Goal: Transaction & Acquisition: Book appointment/travel/reservation

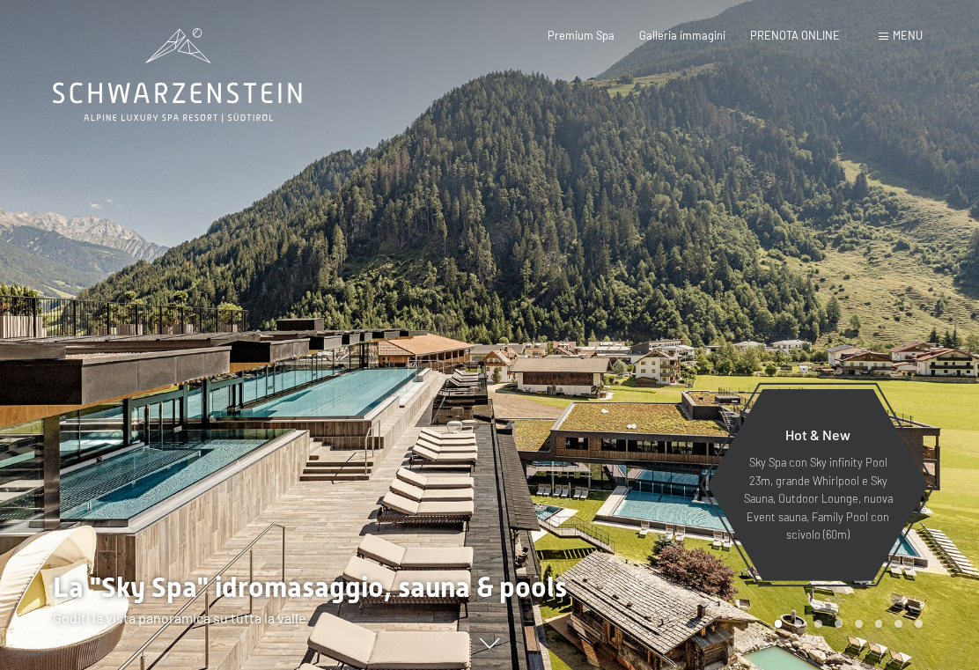
click at [811, 40] on span "PRENOTA ONLINE" at bounding box center [795, 35] width 90 height 14
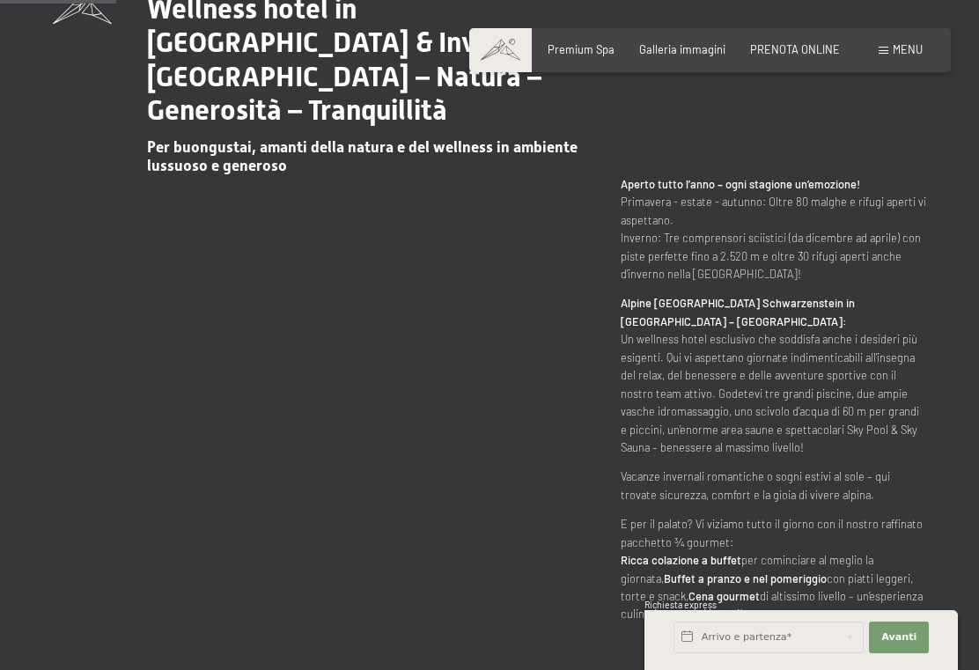
scroll to position [784, 0]
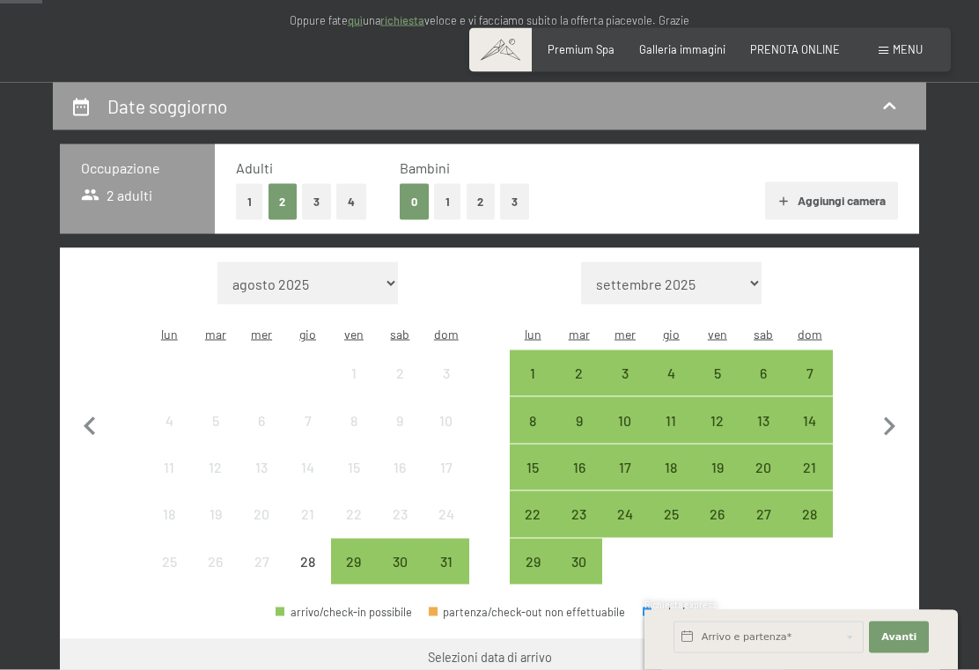
scroll to position [268, 0]
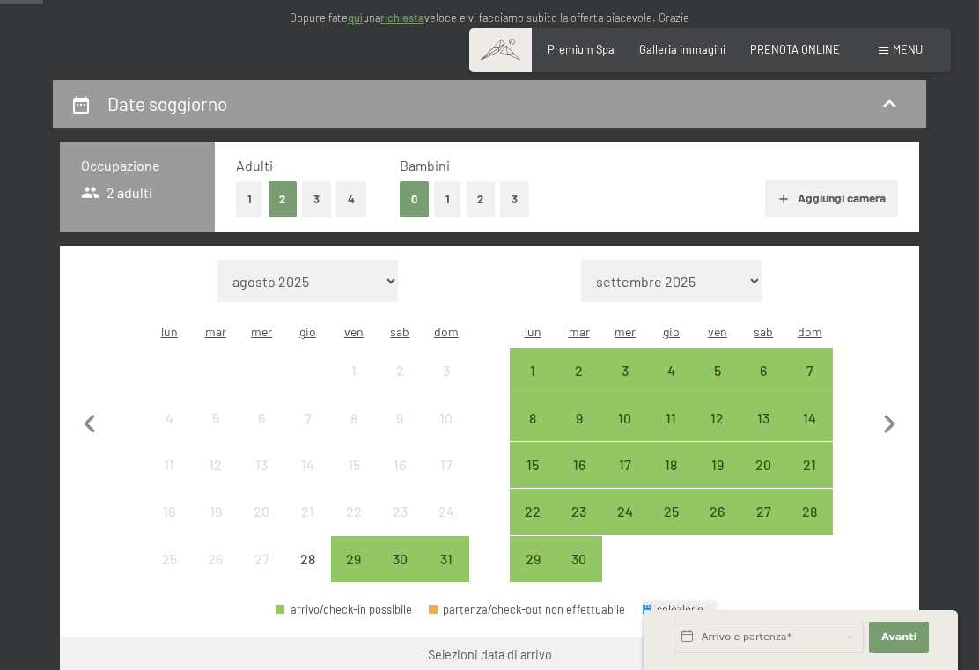
click at [814, 504] on div "28" at bounding box center [809, 525] width 42 height 42
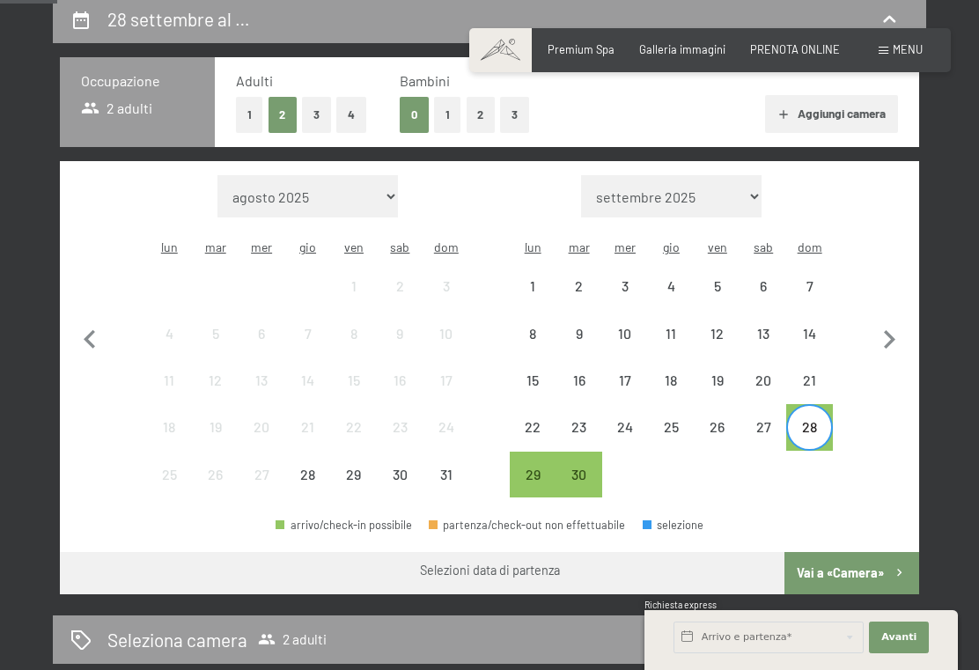
scroll to position [364, 0]
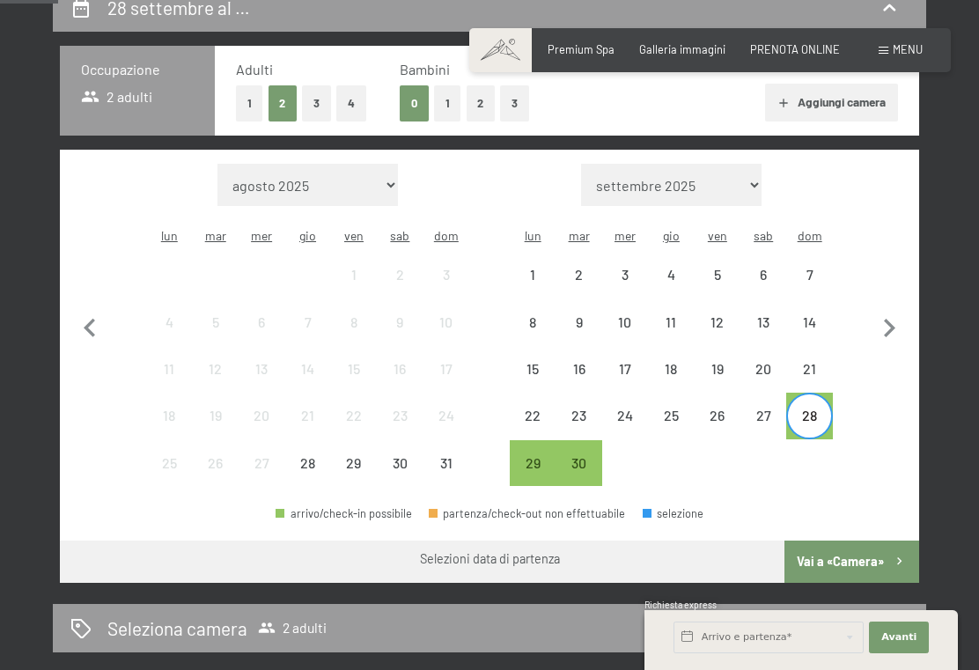
click at [893, 320] on icon "button" at bounding box center [889, 328] width 37 height 37
select select "2025-09-01"
select select "2025-10-01"
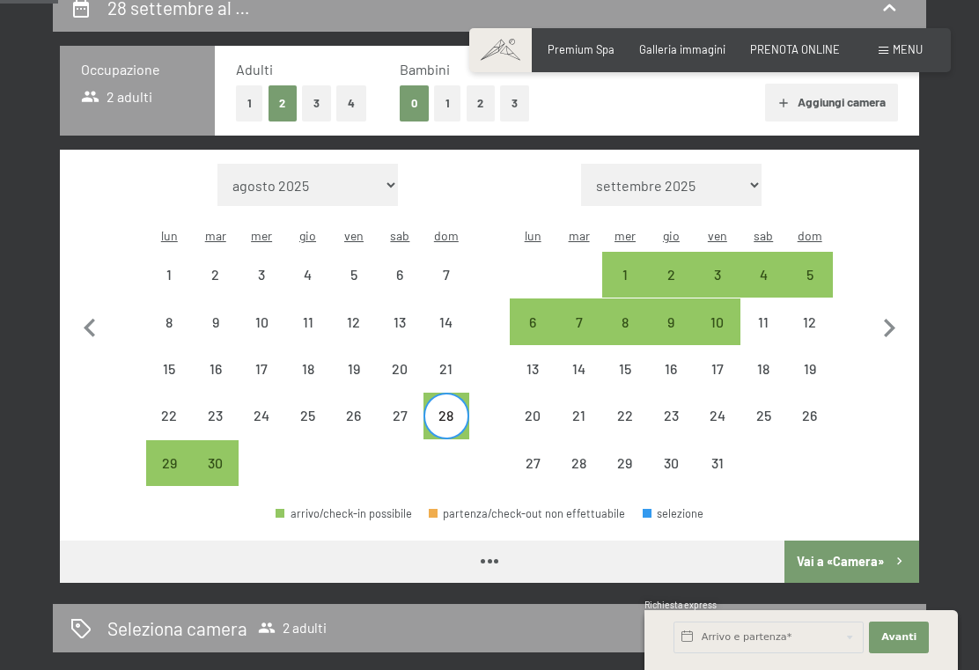
select select "2025-09-01"
select select "2025-10-01"
click at [723, 268] on div "3" at bounding box center [717, 289] width 42 height 42
select select "2025-09-01"
select select "2025-10-01"
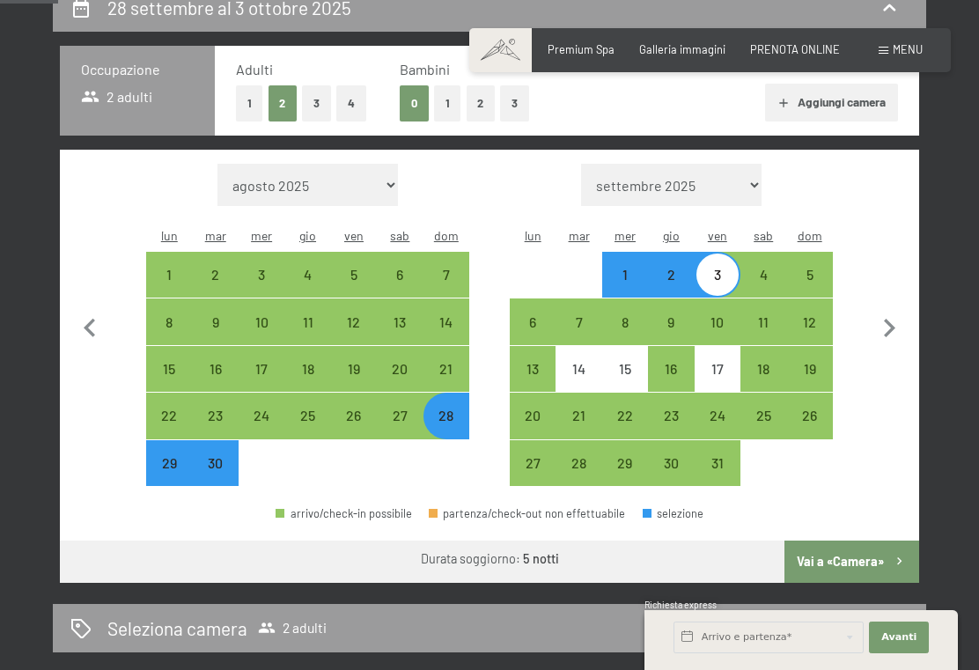
click at [845, 541] on button "Vai a «Camera»" at bounding box center [851, 562] width 135 height 42
select select "2025-09-01"
select select "2025-10-01"
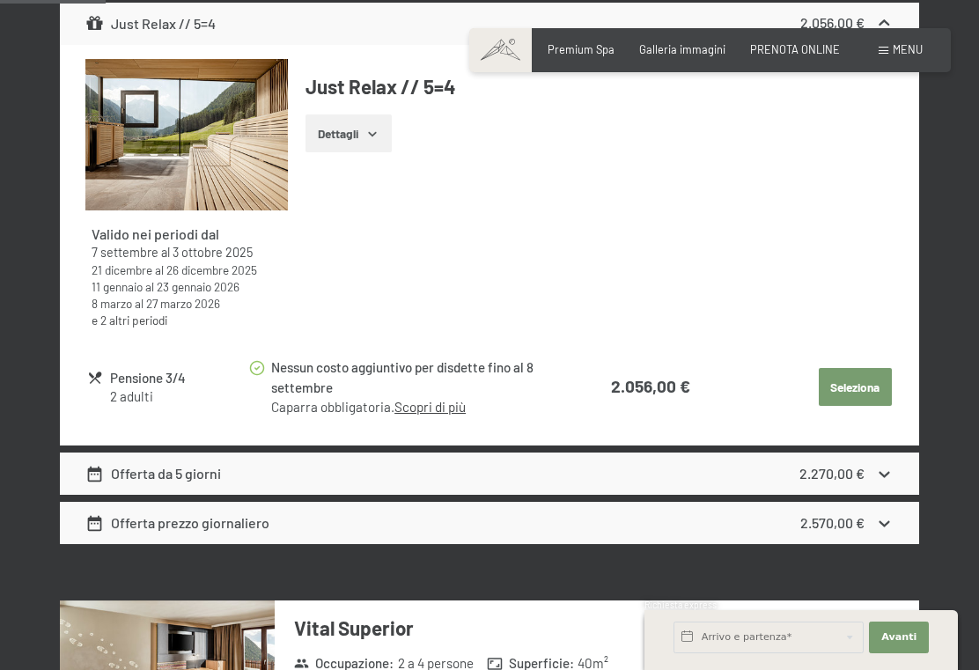
scroll to position [815, 0]
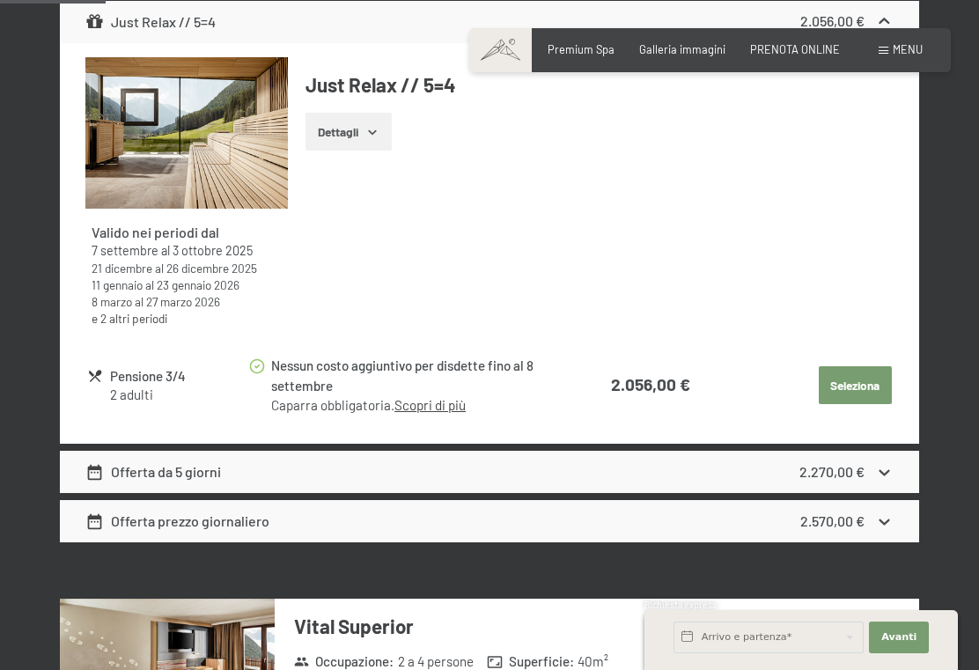
click at [859, 394] on button "Seleziona" at bounding box center [855, 385] width 73 height 39
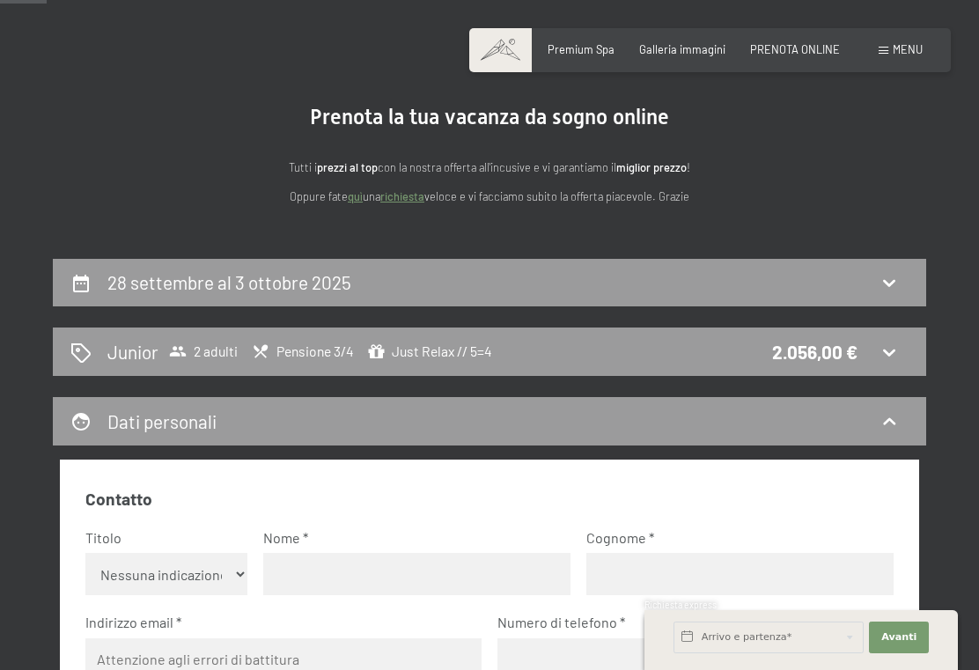
scroll to position [88, 0]
